Goal: Task Accomplishment & Management: Manage account settings

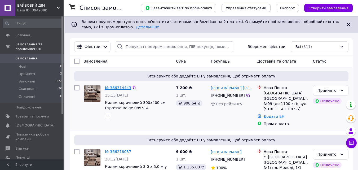
click at [115, 88] on link "№ 366314443" at bounding box center [118, 88] width 26 height 4
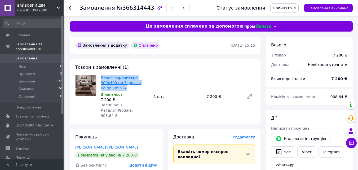
drag, startPoint x: 147, startPoint y: 83, endPoint x: 101, endPoint y: 76, distance: 46.3
click at [101, 76] on span "Килим коричневий 300х400 см Espresso Beige 08551A" at bounding box center [125, 83] width 49 height 16
copy link "Килим коричневий 300х400 см Espresso Beige 08551A"
click at [31, 114] on span "Товари та послуги" at bounding box center [32, 116] width 34 height 5
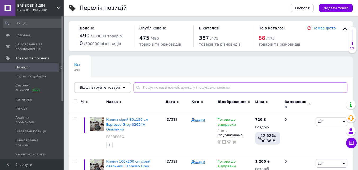
click at [146, 89] on input "text" at bounding box center [241, 87] width 214 height 11
paste input "Килим коричневий 300х400 см Espresso Beige 08551A"
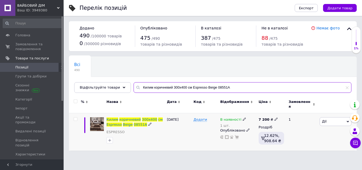
type input "Килим коричневий 300х400 см Espresso Beige 08551A"
click at [243, 118] on icon at bounding box center [244, 119] width 3 height 3
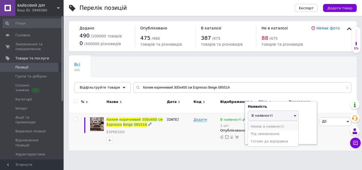
click at [260, 123] on li "Немає в наявності" at bounding box center [273, 126] width 50 height 7
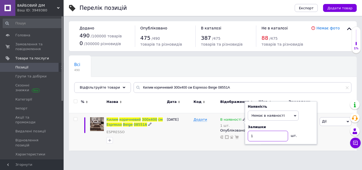
click at [257, 131] on input "1" at bounding box center [268, 136] width 40 height 11
click at [196, 129] on div "Додати" at bounding box center [205, 131] width 27 height 37
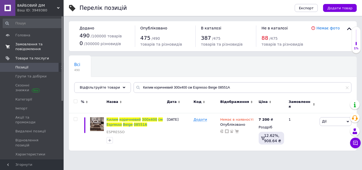
click at [25, 44] on span "Замовлення та повідомлення" at bounding box center [32, 47] width 34 height 10
